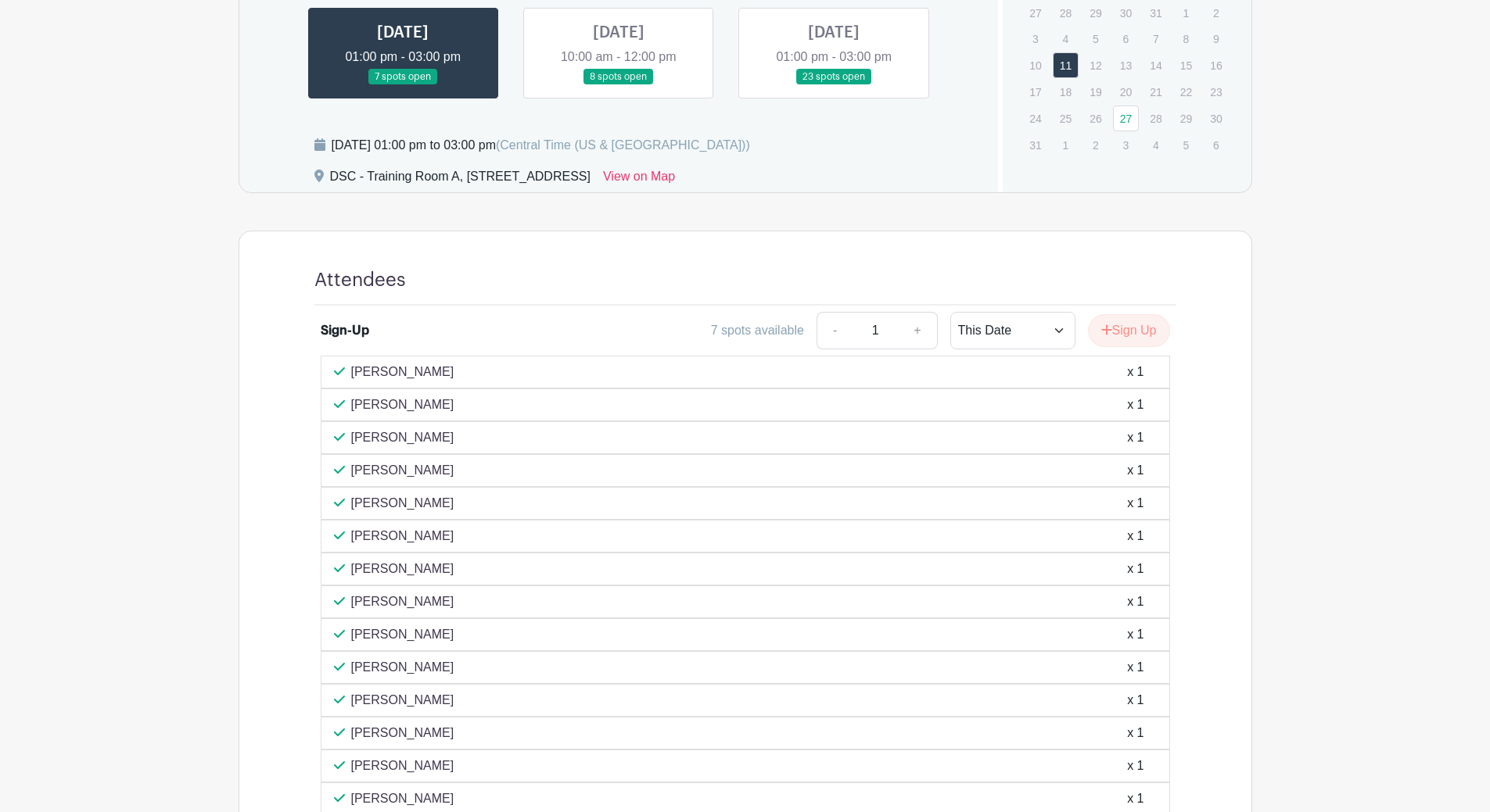
scroll to position [313, 0]
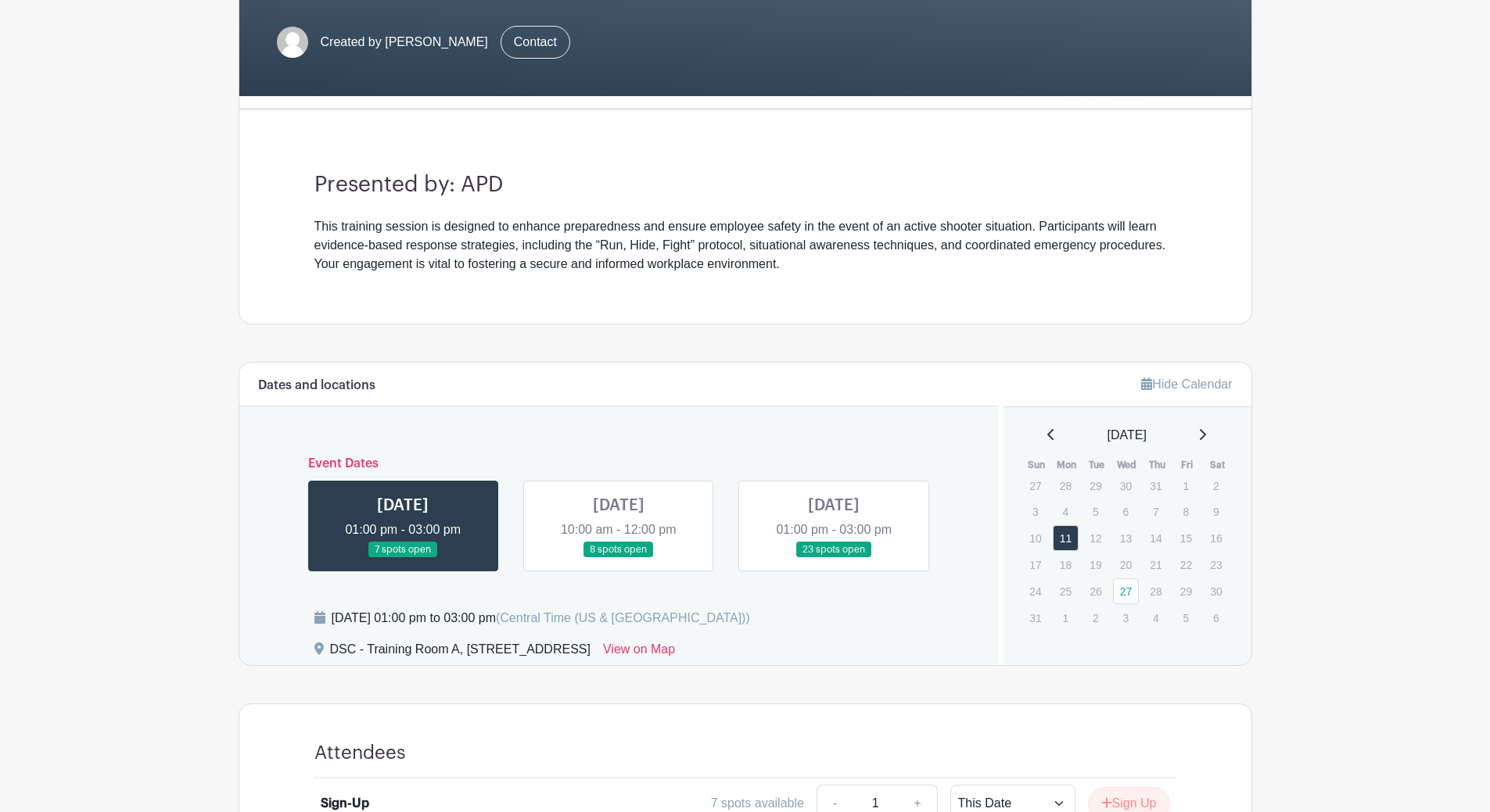
click at [619, 558] on link at bounding box center [619, 558] width 0 height 0
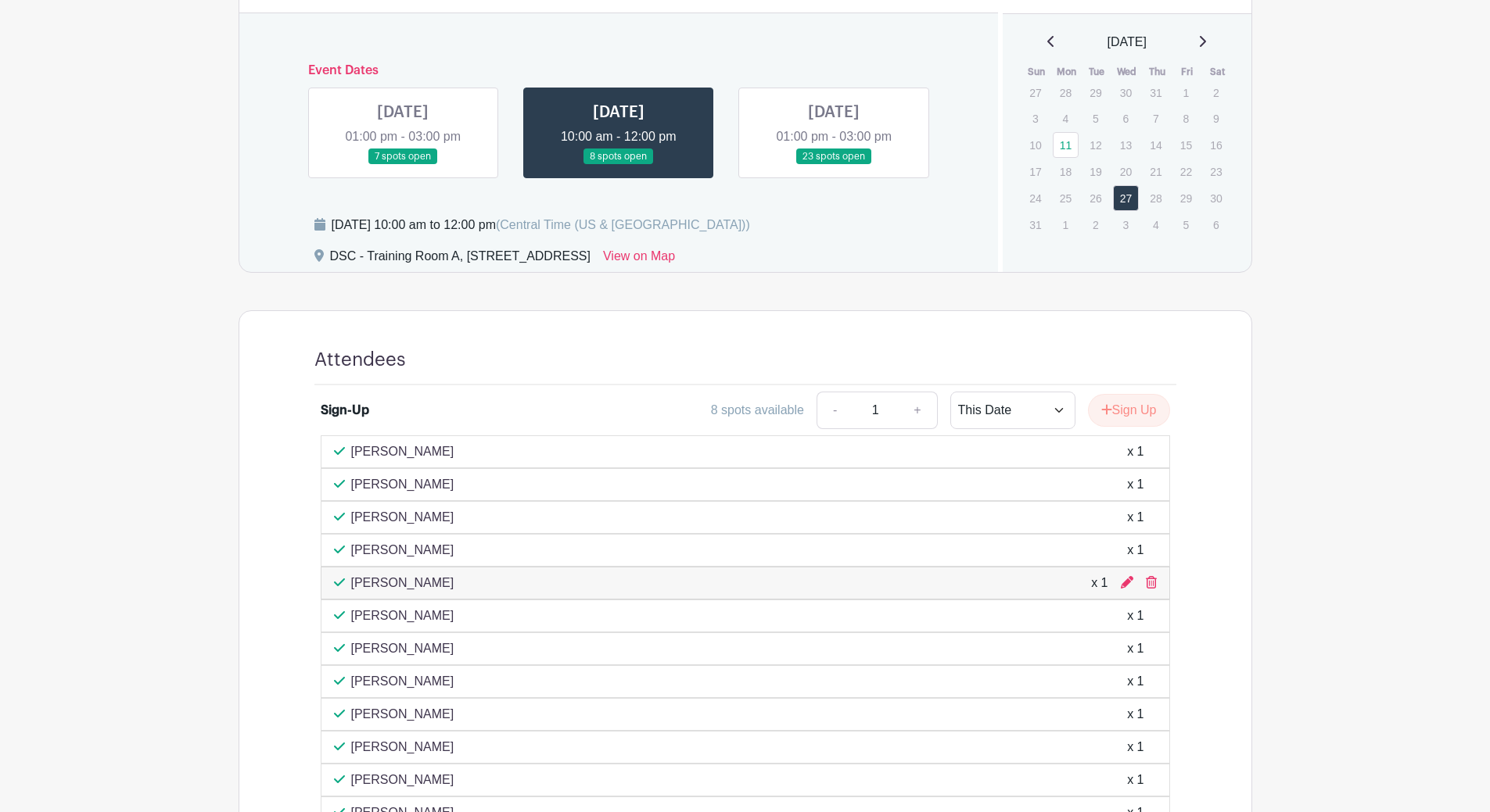
scroll to position [704, 0]
click at [834, 168] on link at bounding box center [834, 168] width 0 height 0
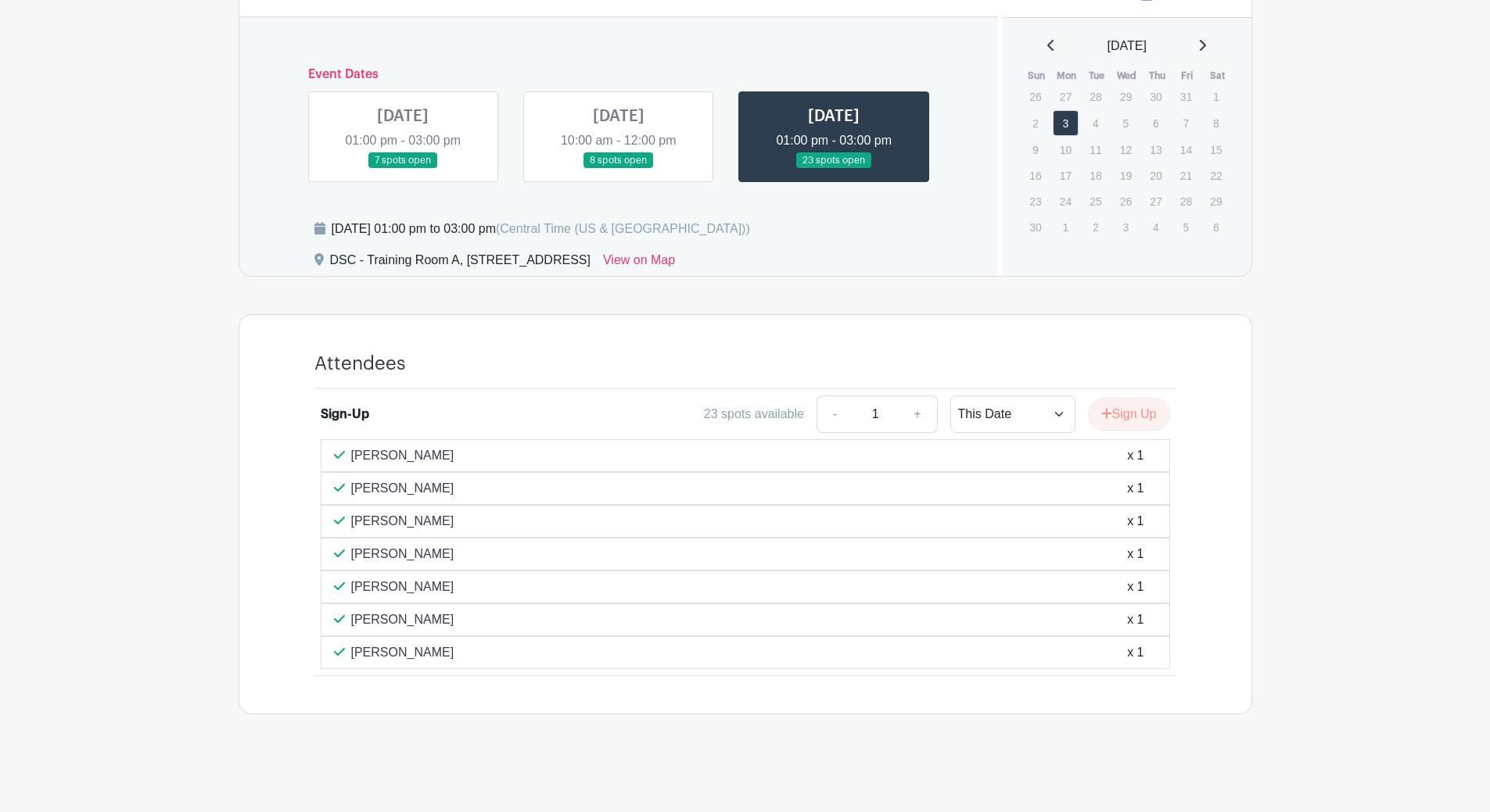
scroll to position [702, 0]
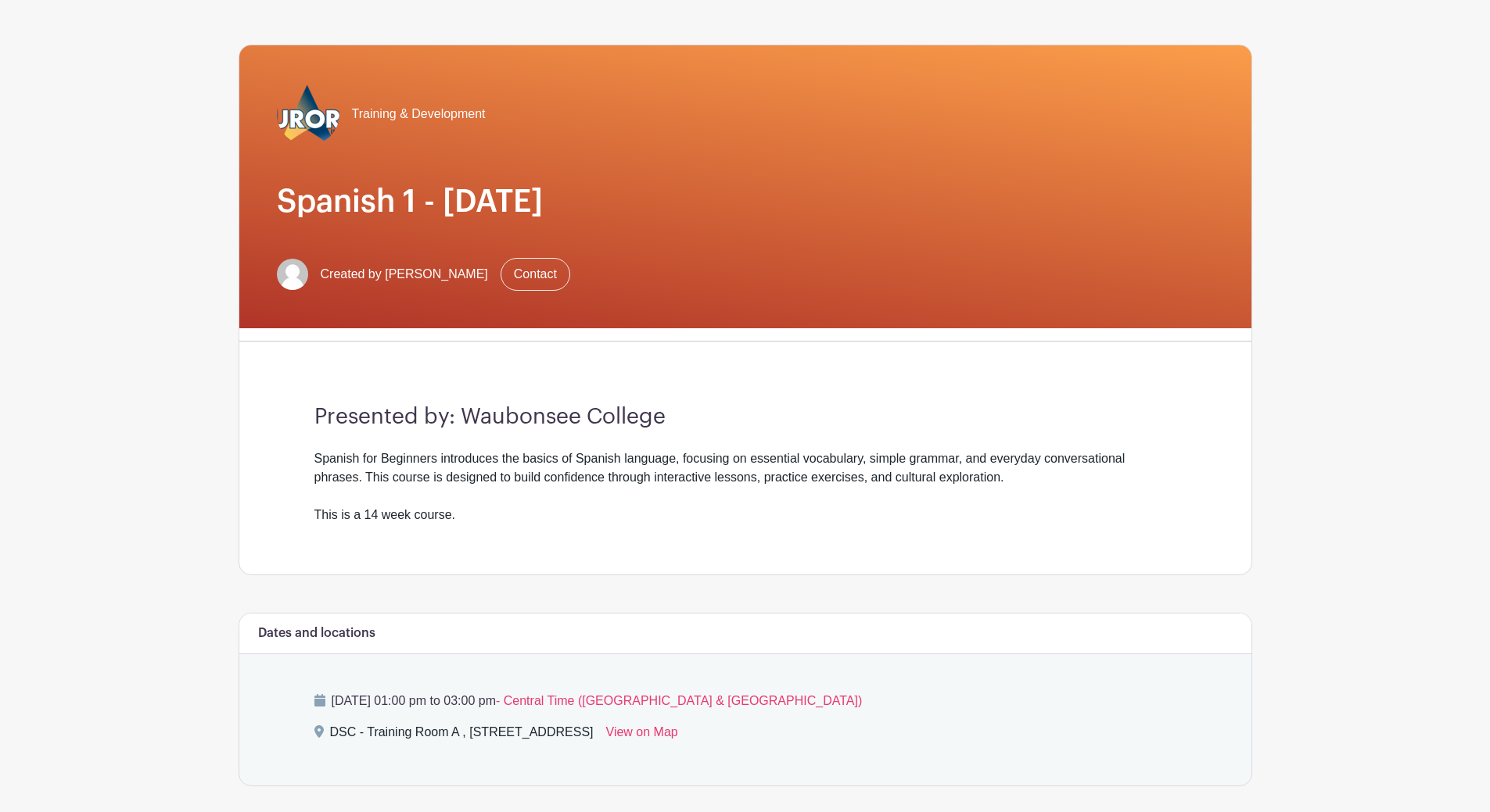
scroll to position [391, 0]
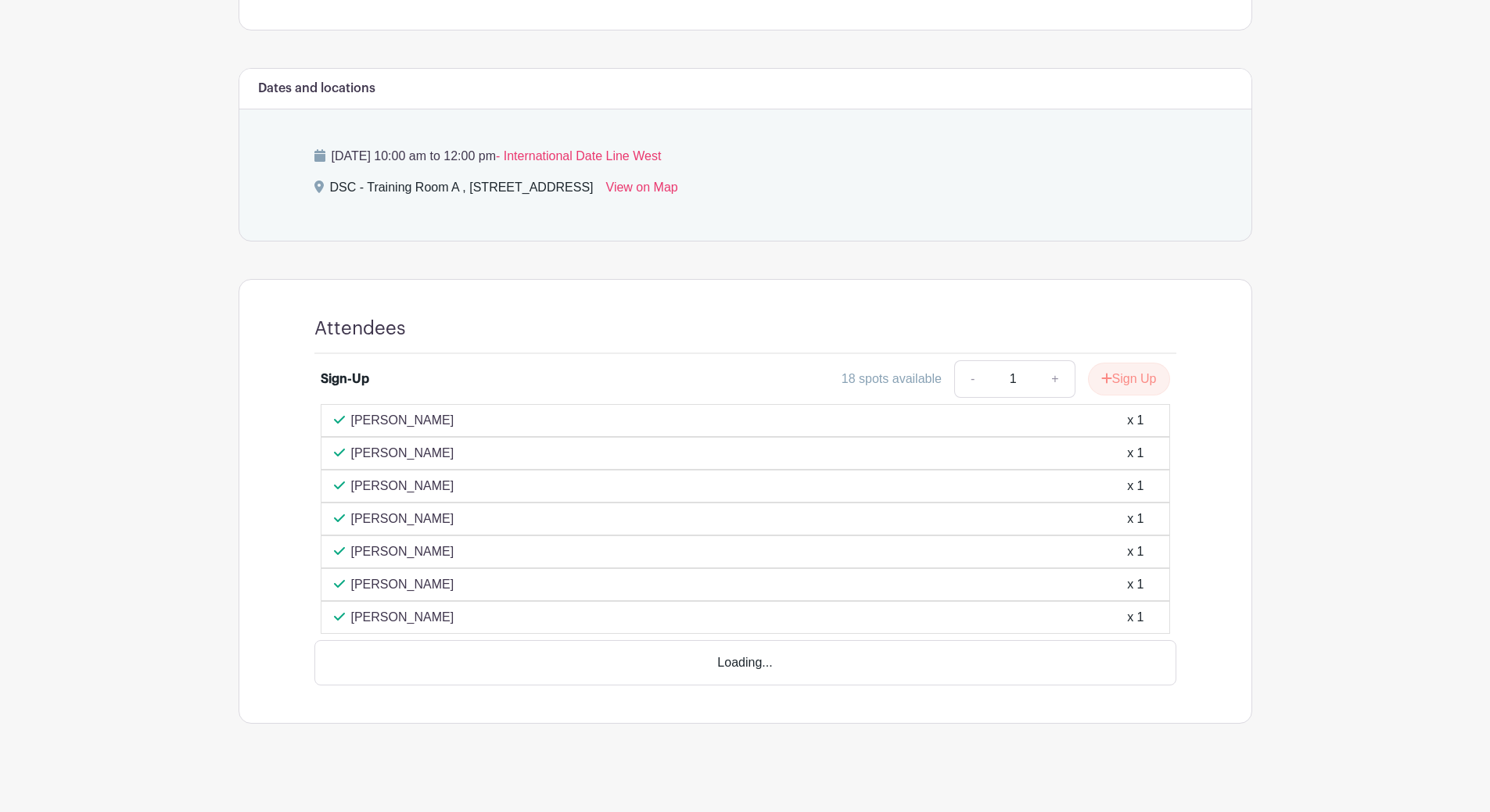
scroll to position [590, 0]
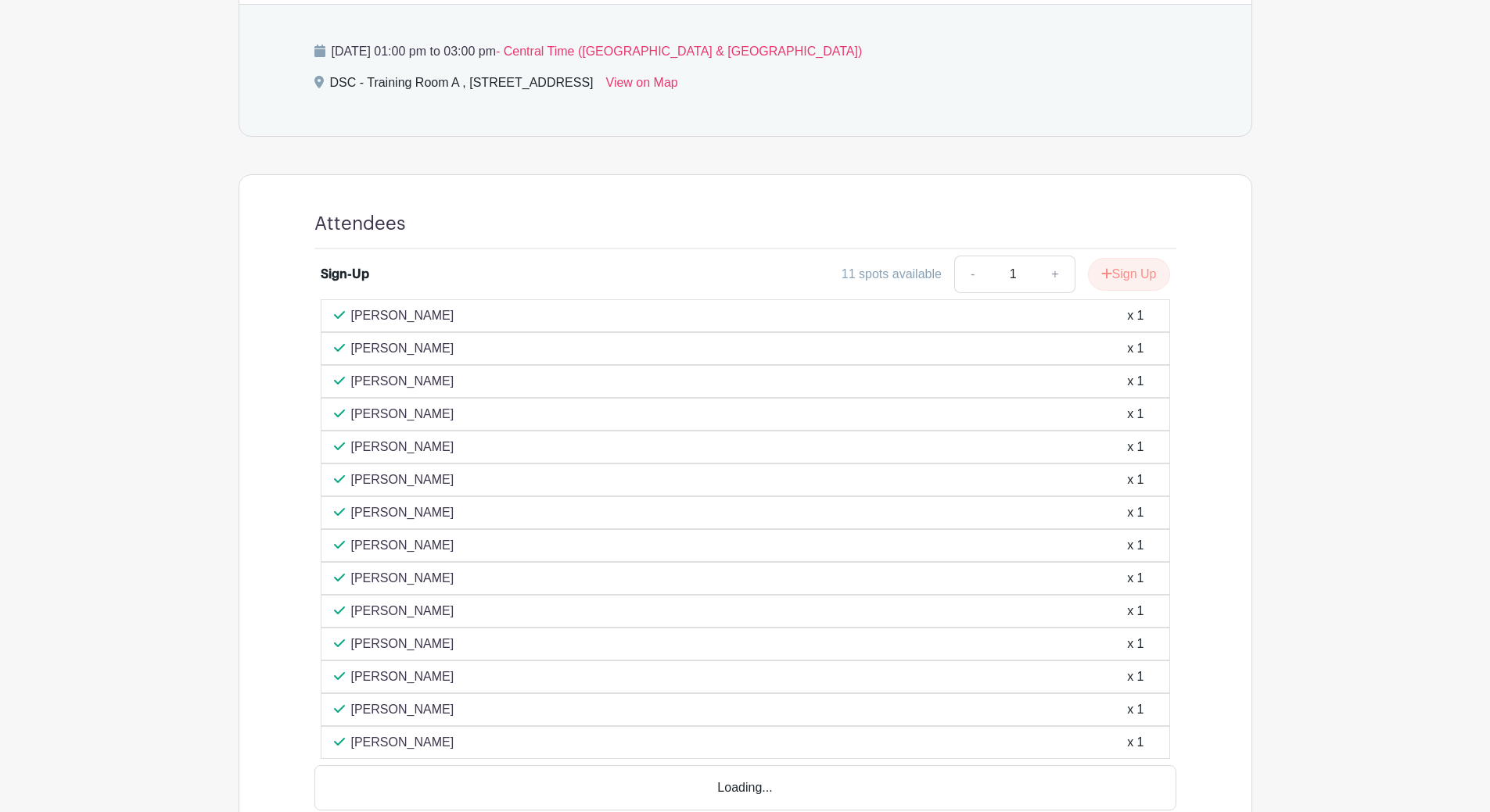
scroll to position [704, 0]
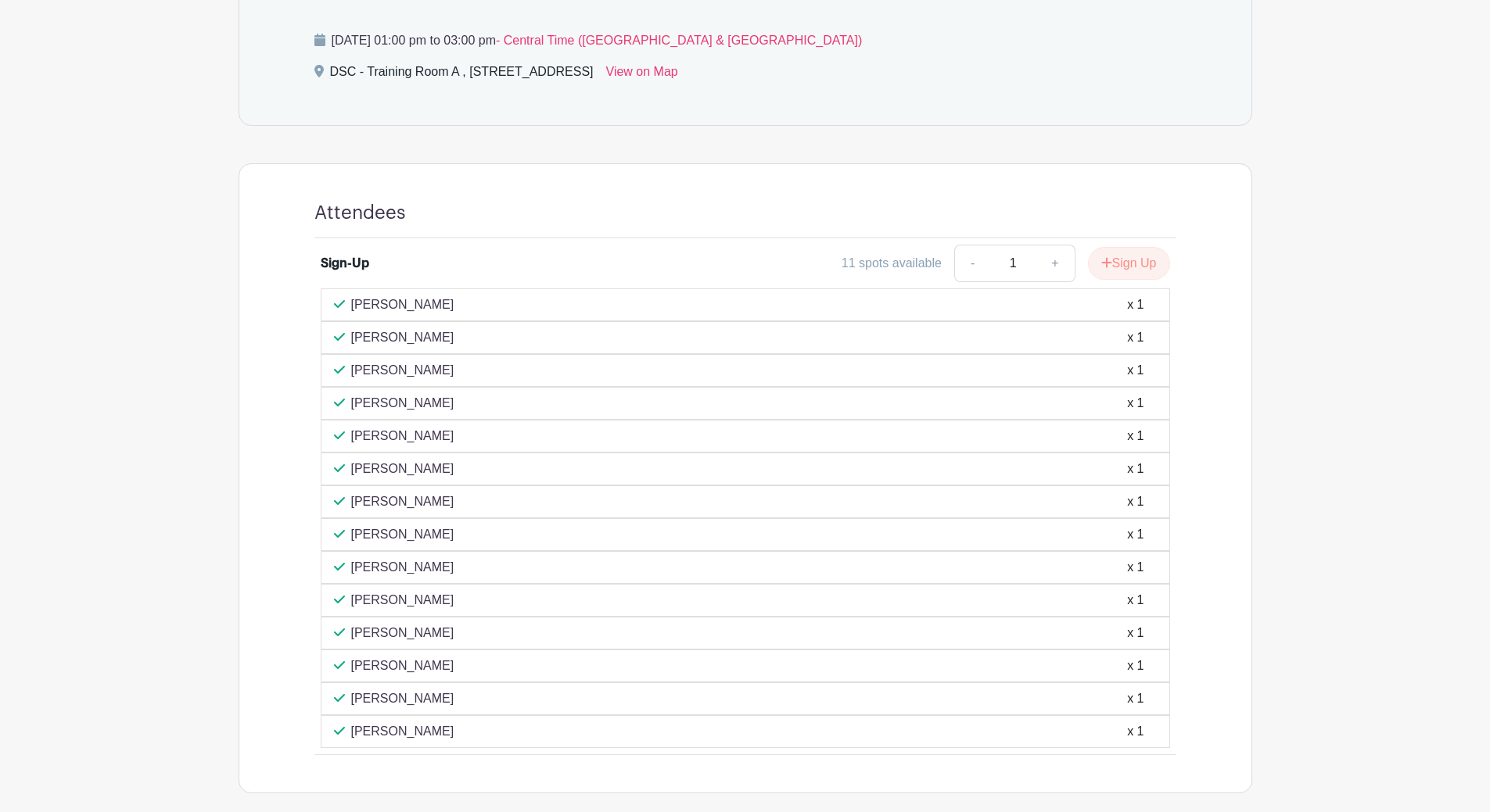
click at [1345, 282] on main "Log In Sign Up for Free Training & Development Spanish 2.0 Created by Shantia H…" at bounding box center [745, 93] width 1490 height 1594
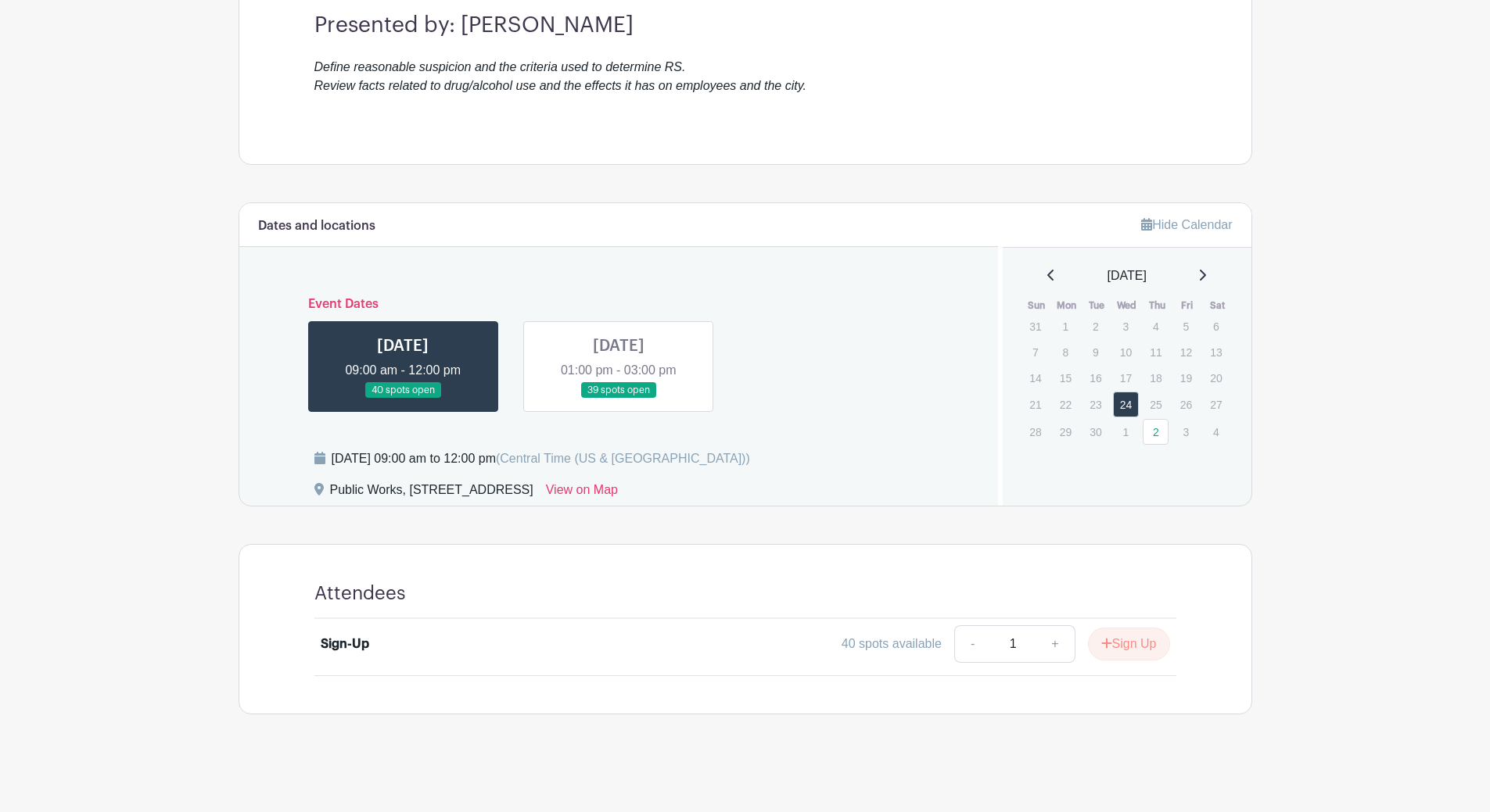
scroll to position [471, 0]
click at [619, 400] on link at bounding box center [619, 400] width 0 height 0
